Goal: Navigation & Orientation: Find specific page/section

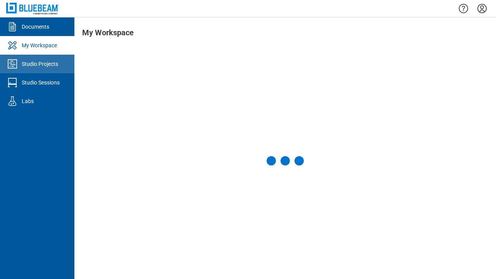
click at [37, 64] on div "Studio Projects" at bounding box center [40, 64] width 36 height 8
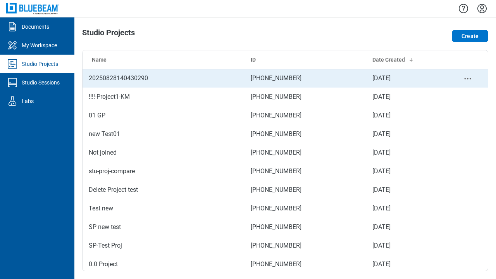
click at [282, 78] on td "[PHONE_NUMBER]" at bounding box center [305, 78] width 122 height 19
